Goal: Task Accomplishment & Management: Manage account settings

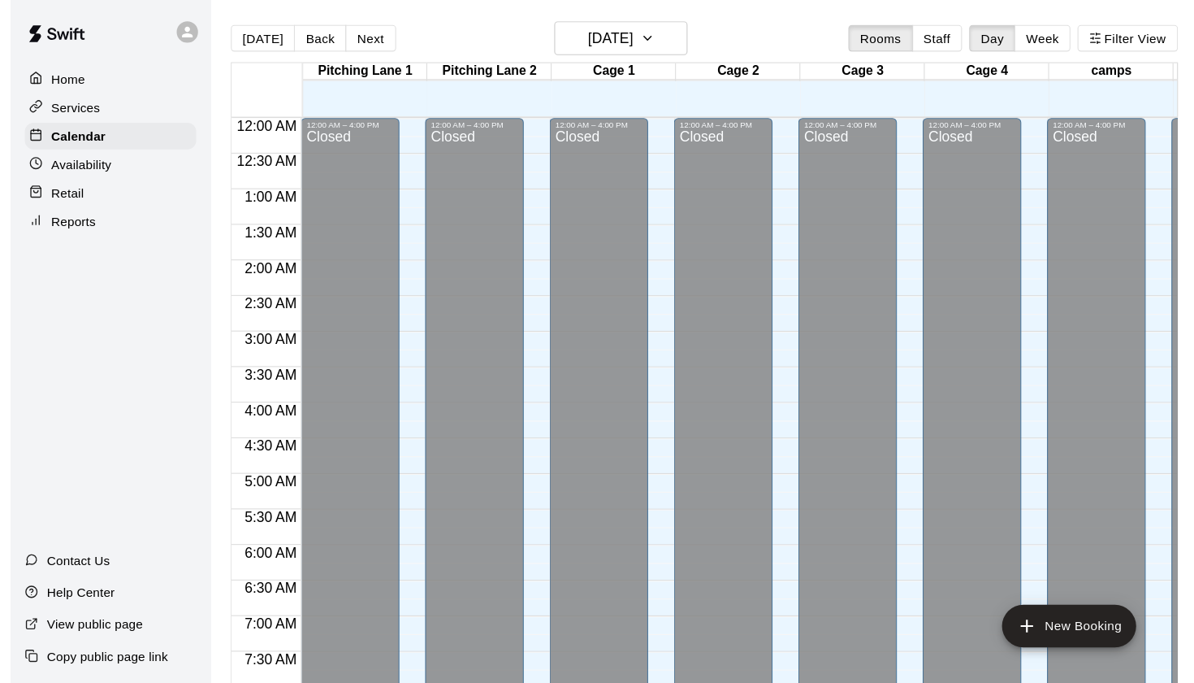
scroll to position [955, 0]
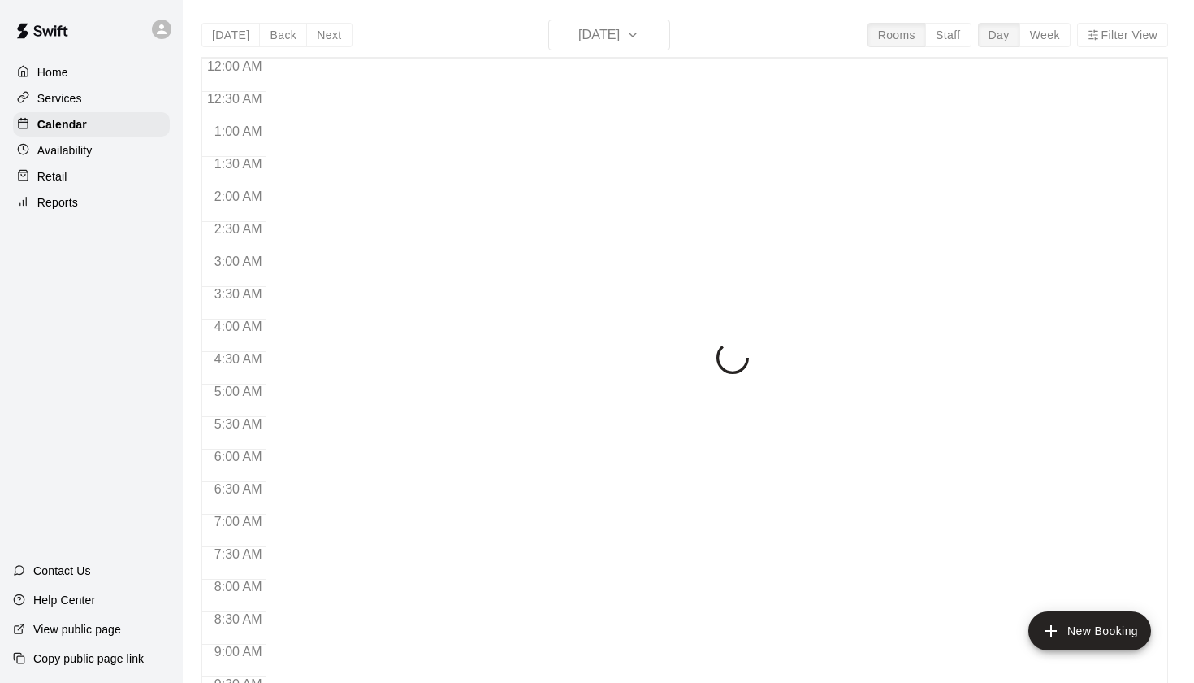
scroll to position [919, 0]
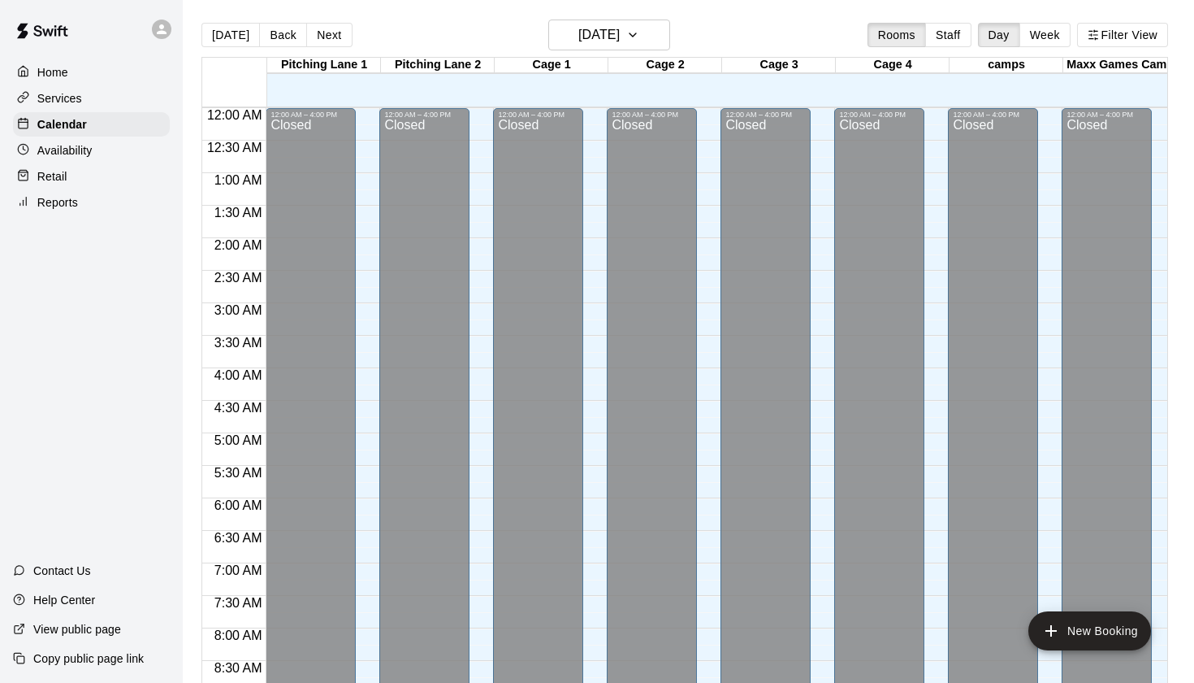
scroll to position [919, 0]
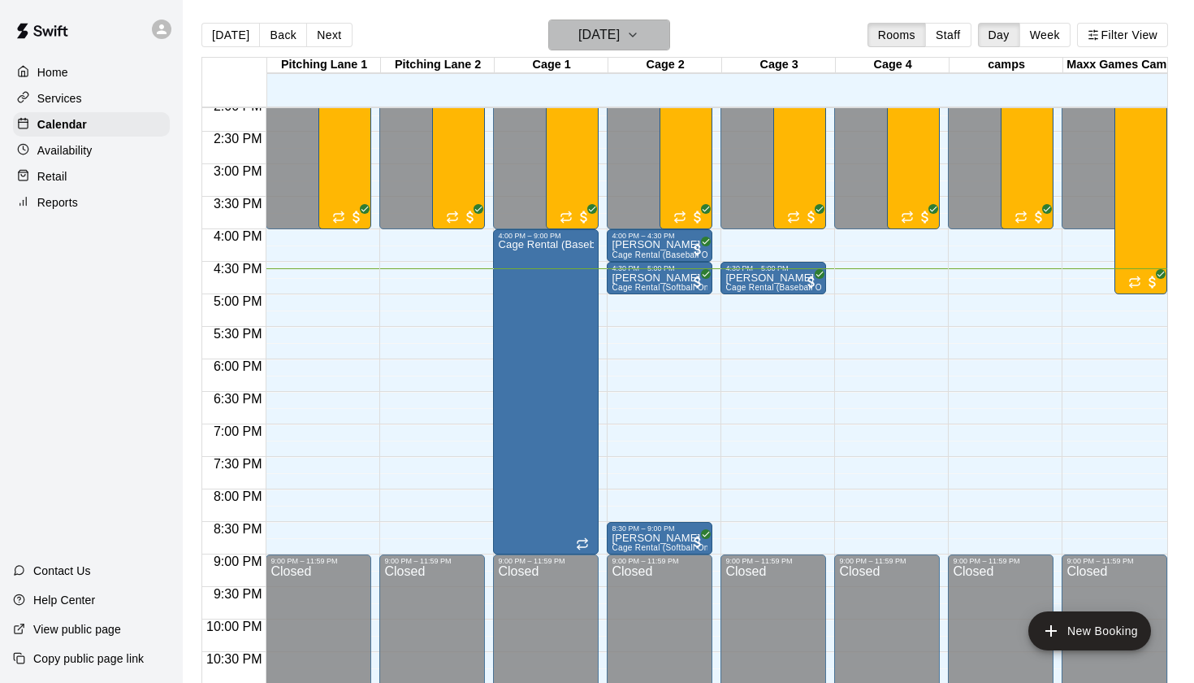
click at [620, 33] on h6 "[DATE]" at bounding box center [599, 35] width 41 height 23
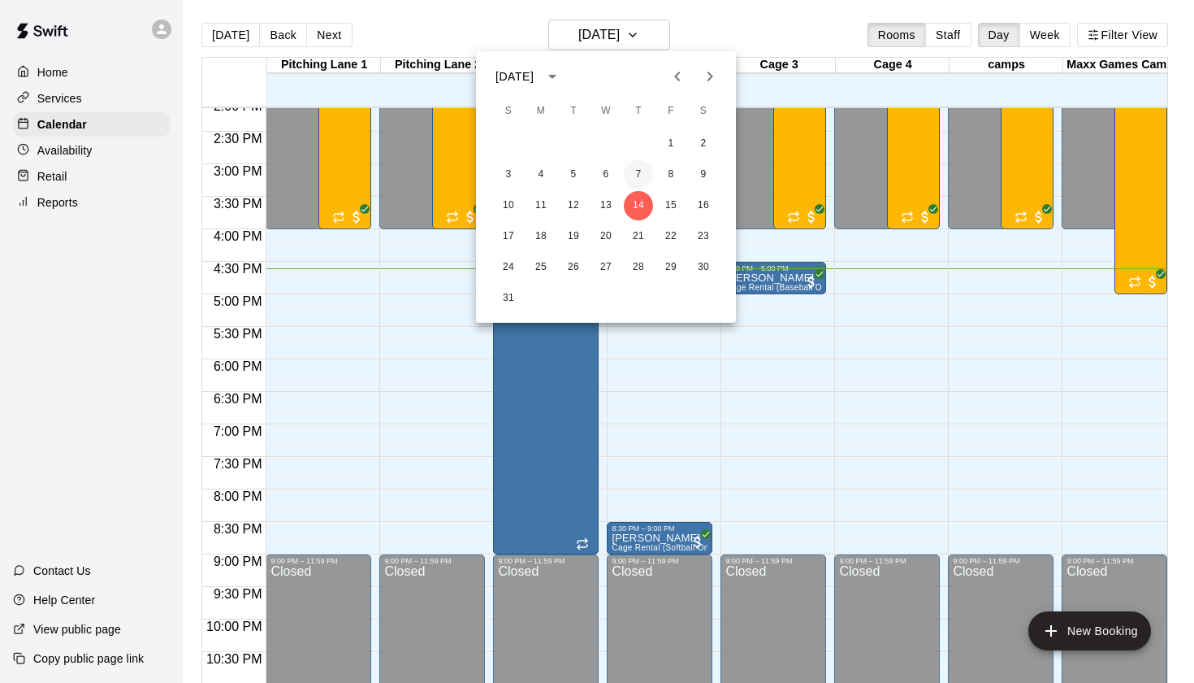
click at [638, 168] on button "7" at bounding box center [638, 174] width 29 height 29
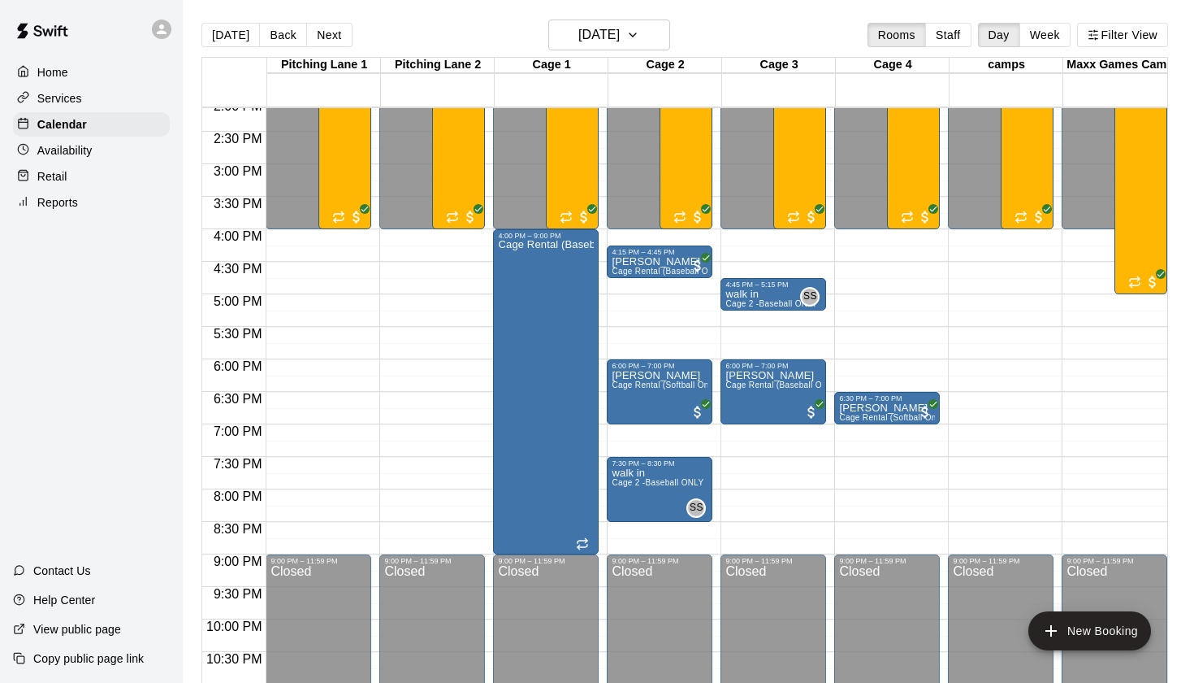
click at [675, 3] on main "Today Back Next Thursday Aug 07 Rooms Staff Day Week Filter View Pitching Lane …" at bounding box center [689, 354] width 1012 height 709
click at [620, 37] on h6 "Thursday Aug 07" at bounding box center [599, 35] width 41 height 23
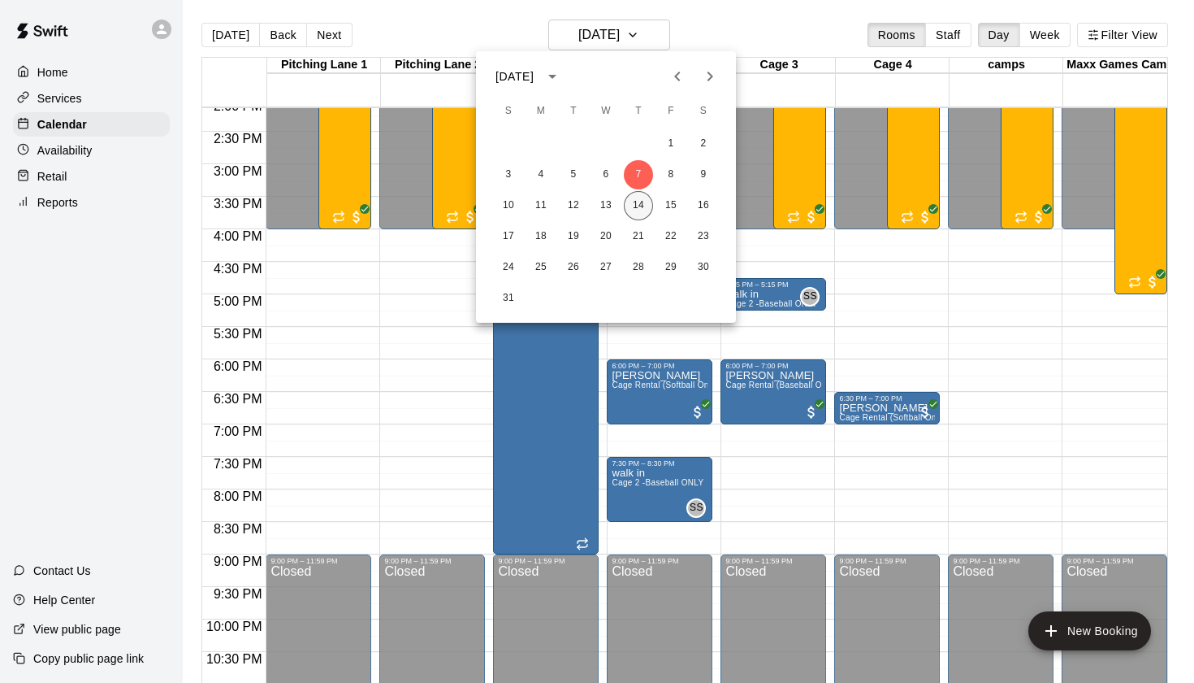
click at [644, 204] on button "14" at bounding box center [638, 205] width 29 height 29
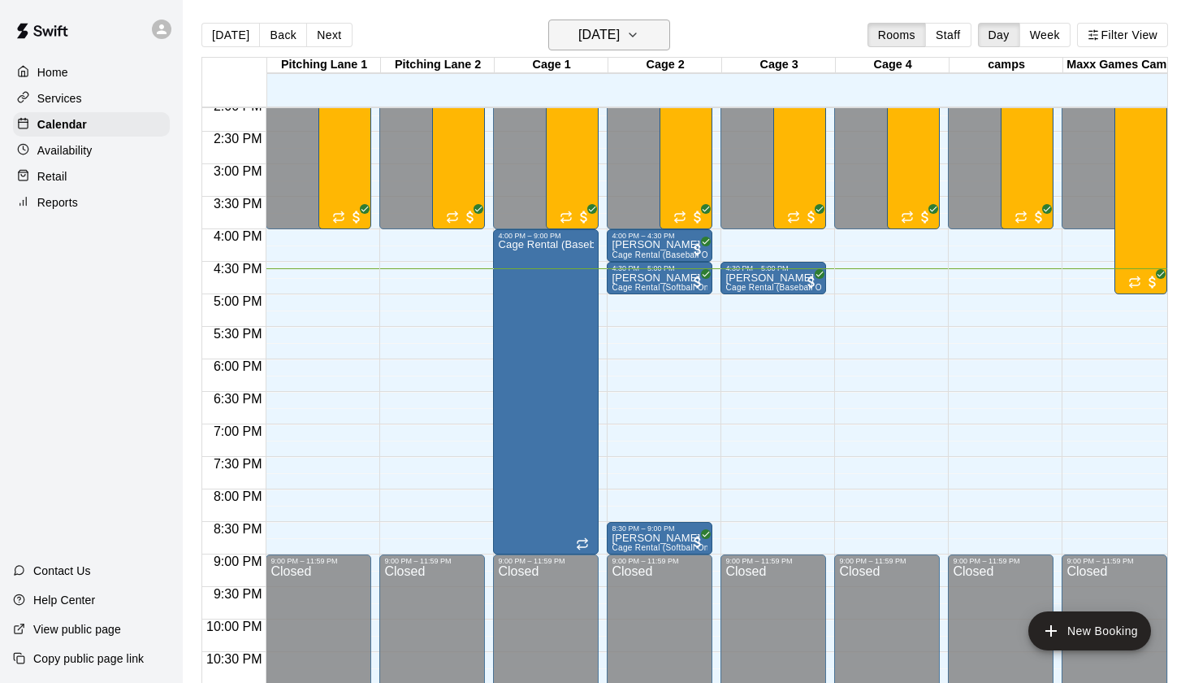
click at [616, 37] on h6 "[DATE]" at bounding box center [599, 35] width 41 height 23
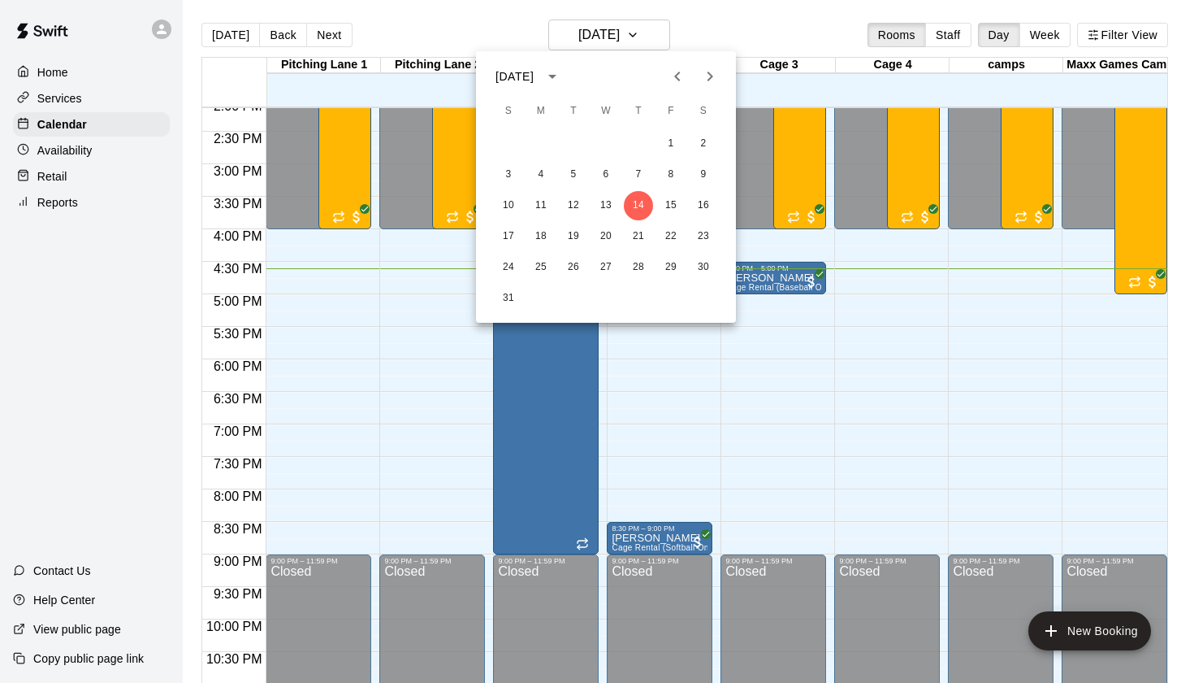
click at [680, 73] on icon "Previous month" at bounding box center [678, 77] width 20 height 20
click at [709, 83] on icon "Next month" at bounding box center [710, 77] width 20 height 20
click at [644, 176] on button "7" at bounding box center [638, 174] width 29 height 29
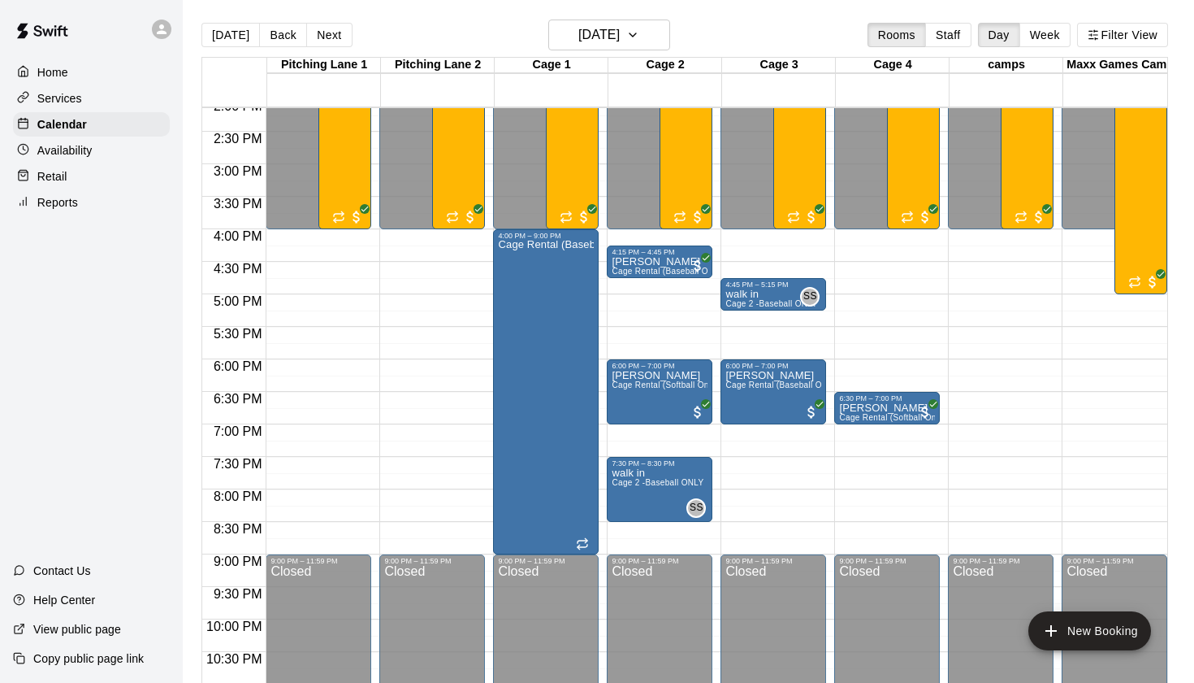
click at [623, 66] on div "Cage 2" at bounding box center [666, 65] width 114 height 15
click at [623, 49] on button "Thursday Aug 07" at bounding box center [609, 35] width 122 height 31
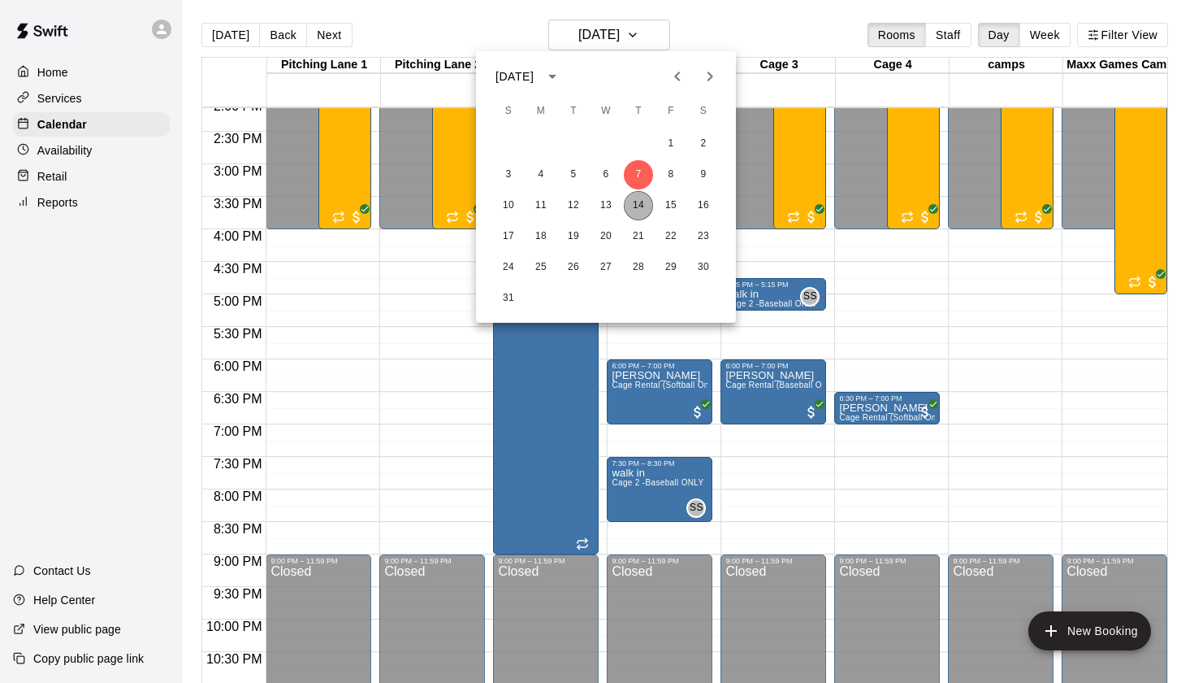
click at [636, 201] on button "14" at bounding box center [638, 205] width 29 height 29
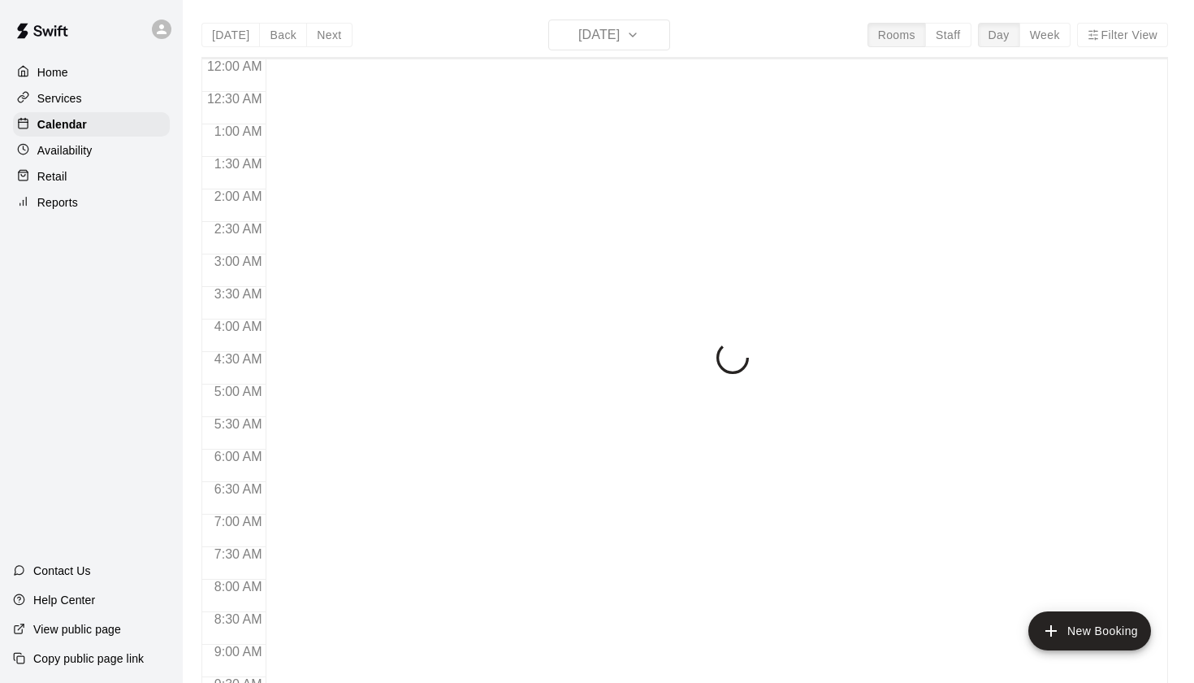
scroll to position [919, 0]
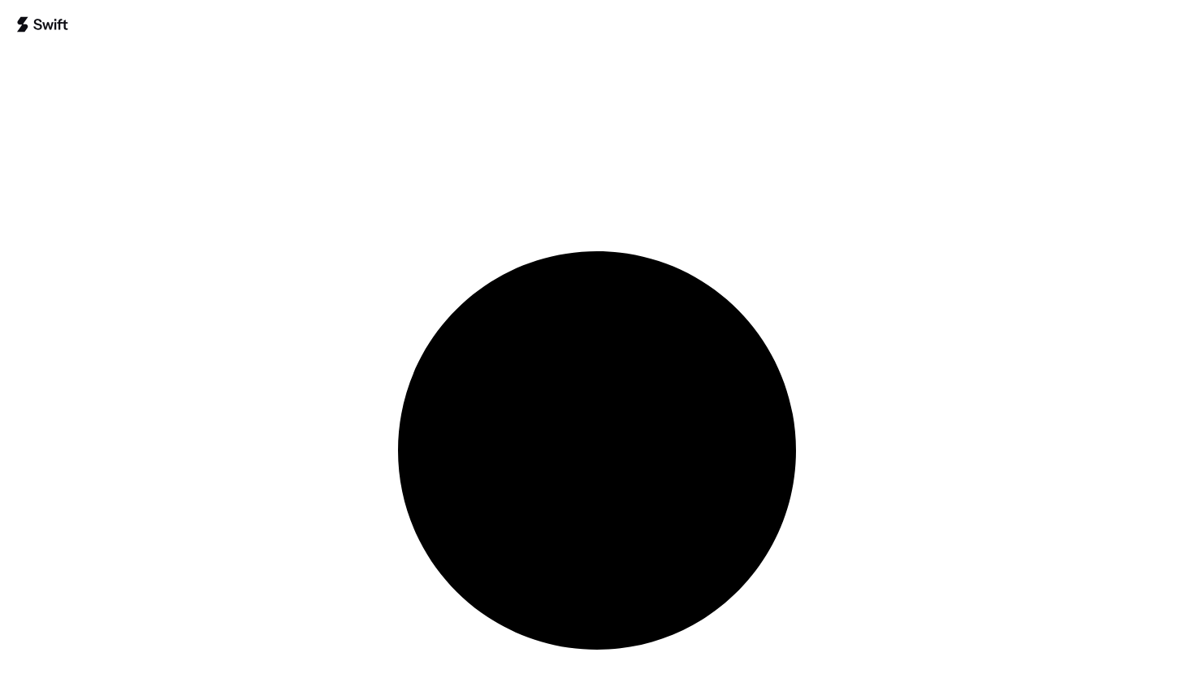
scroll to position [919, 0]
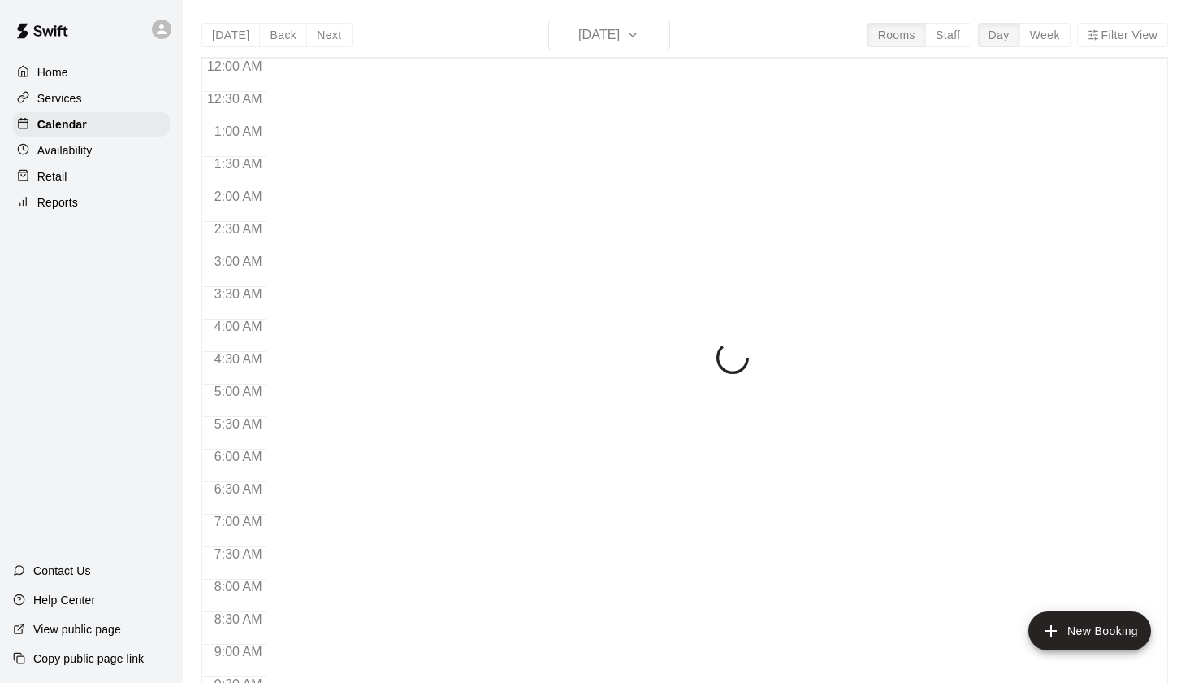
scroll to position [919, 0]
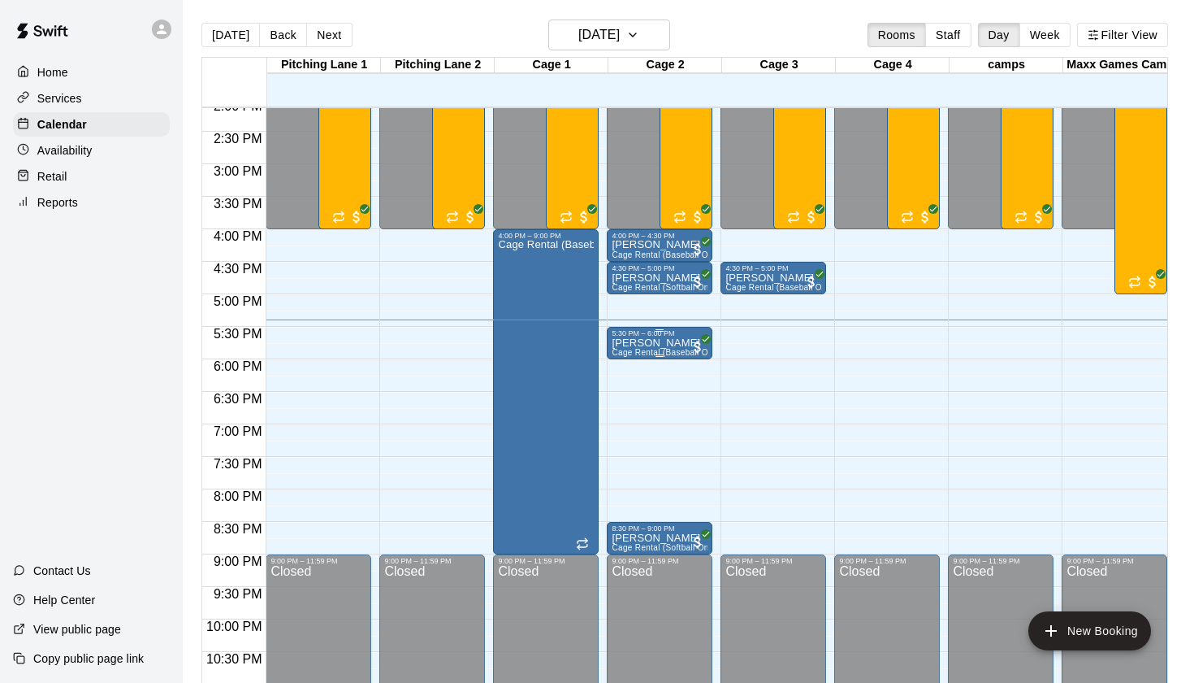
click at [652, 343] on p "[PERSON_NAME]" at bounding box center [660, 343] width 96 height 0
click at [631, 352] on icon "edit" at bounding box center [629, 361] width 20 height 20
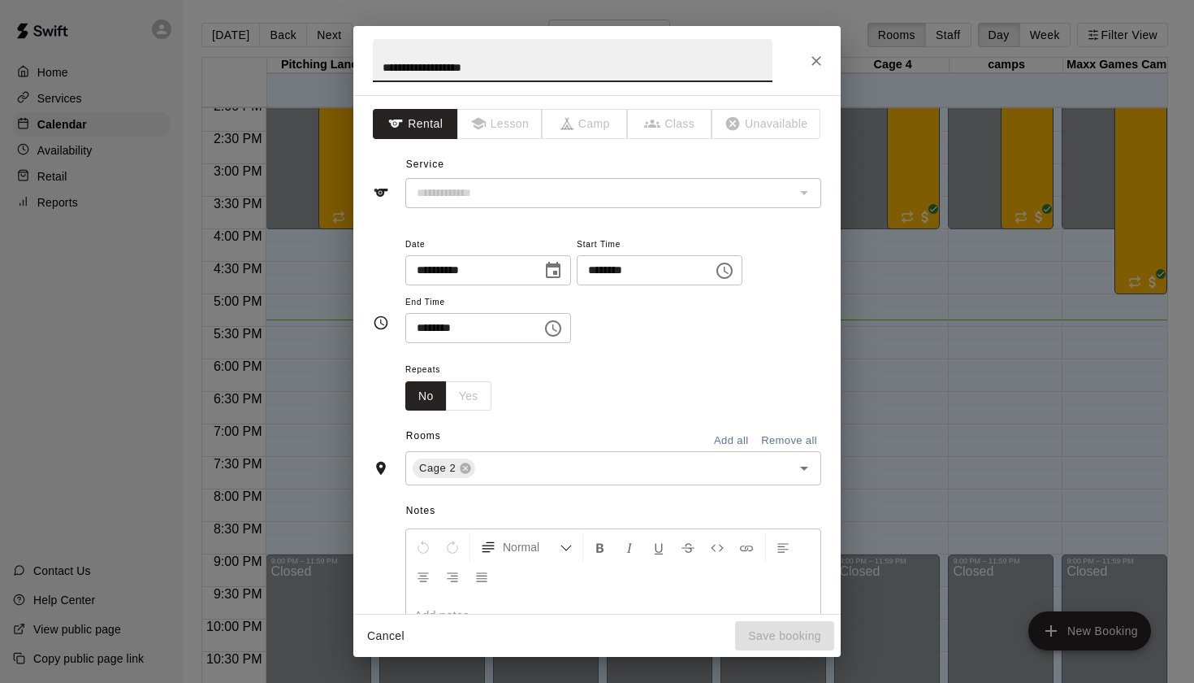
type input "**********"
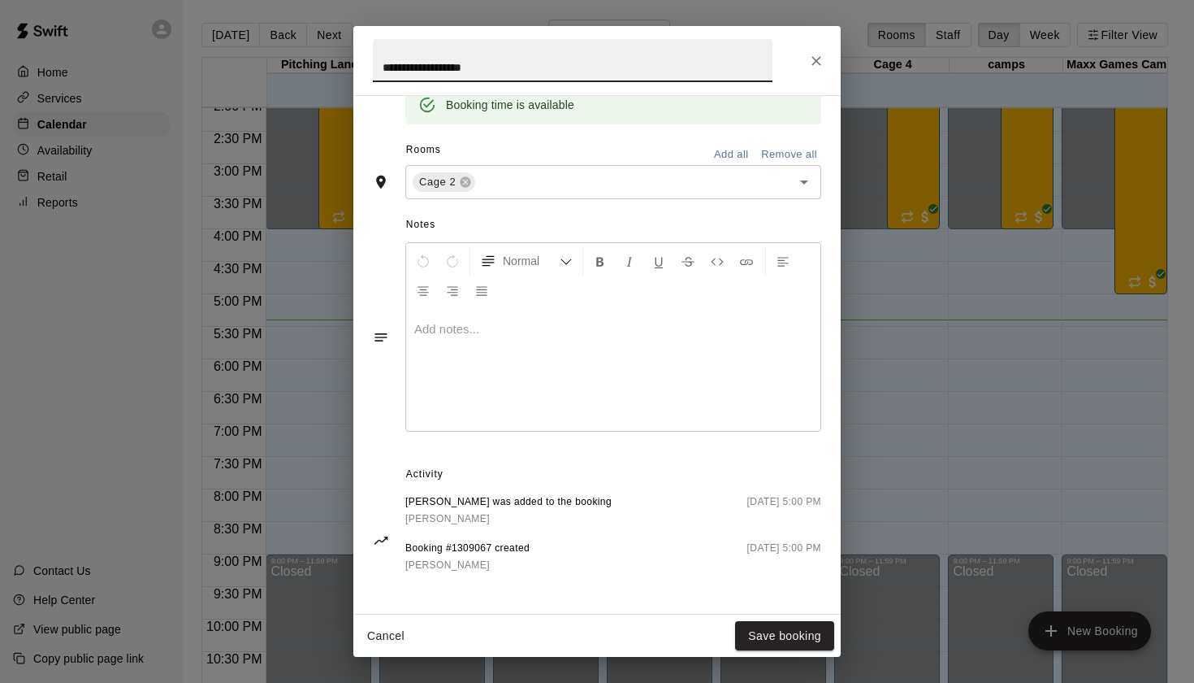
scroll to position [340, 0]
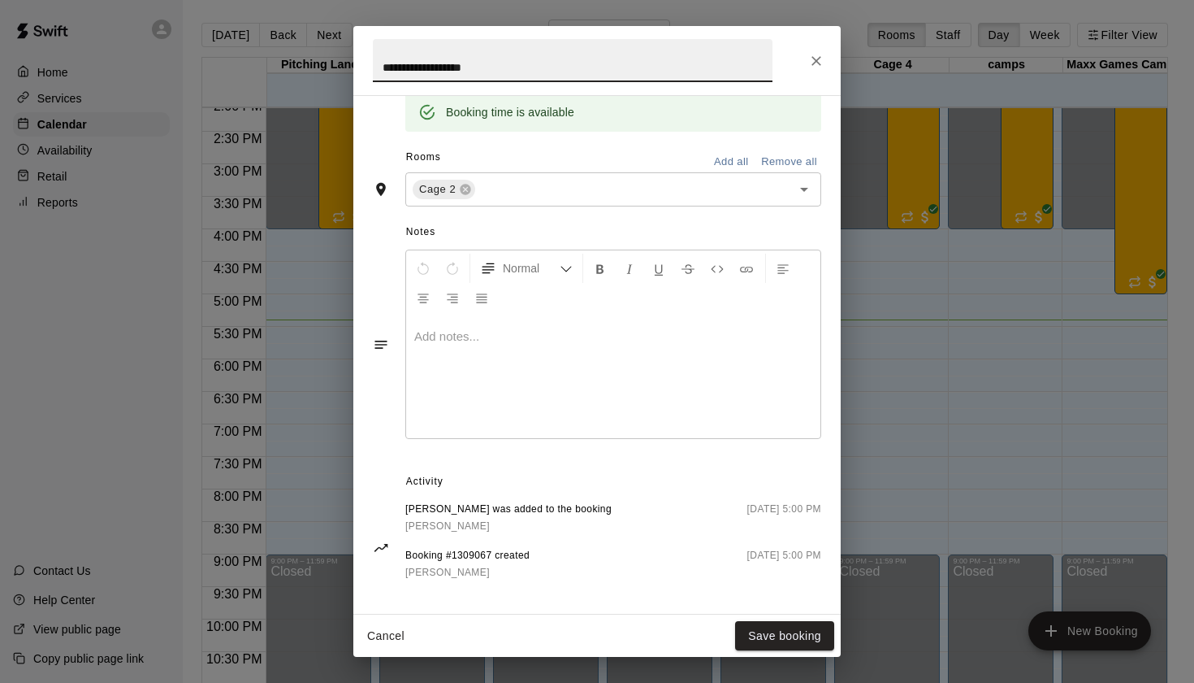
click at [816, 54] on icon "Close" at bounding box center [816, 61] width 16 height 16
